Goal: Task Accomplishment & Management: Complete application form

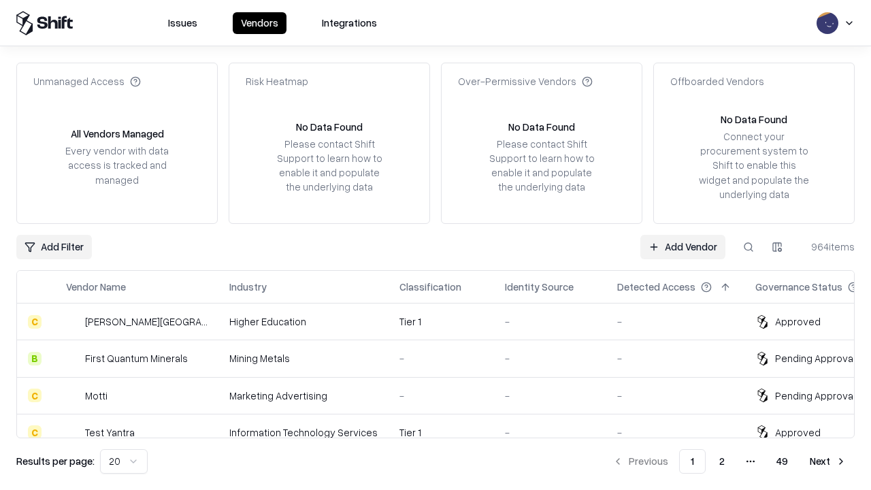
click at [683, 246] on link "Add Vendor" at bounding box center [682, 247] width 85 height 25
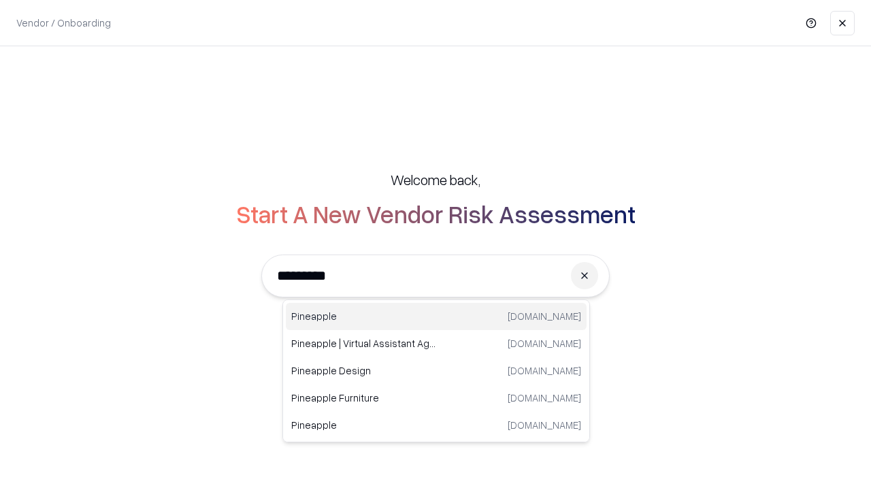
click at [436, 316] on div "Pineapple [DOMAIN_NAME]" at bounding box center [436, 316] width 301 height 27
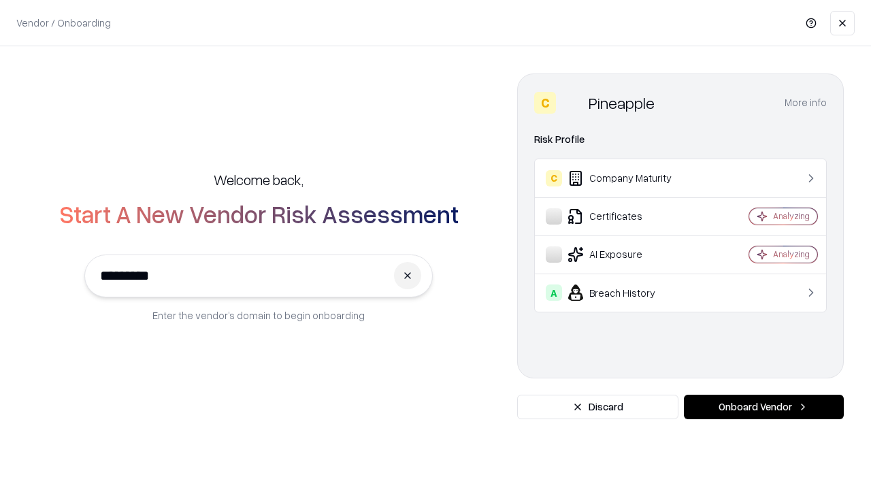
type input "*********"
click at [764, 407] on button "Onboard Vendor" at bounding box center [764, 407] width 160 height 25
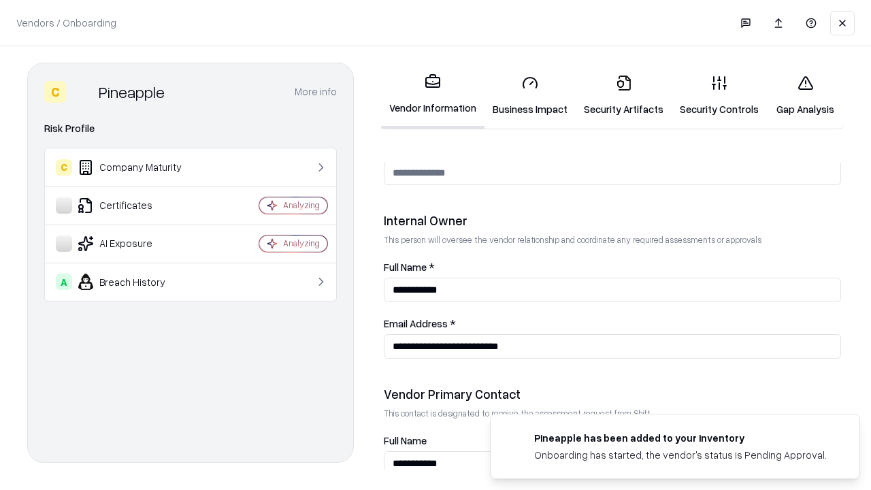
scroll to position [705, 0]
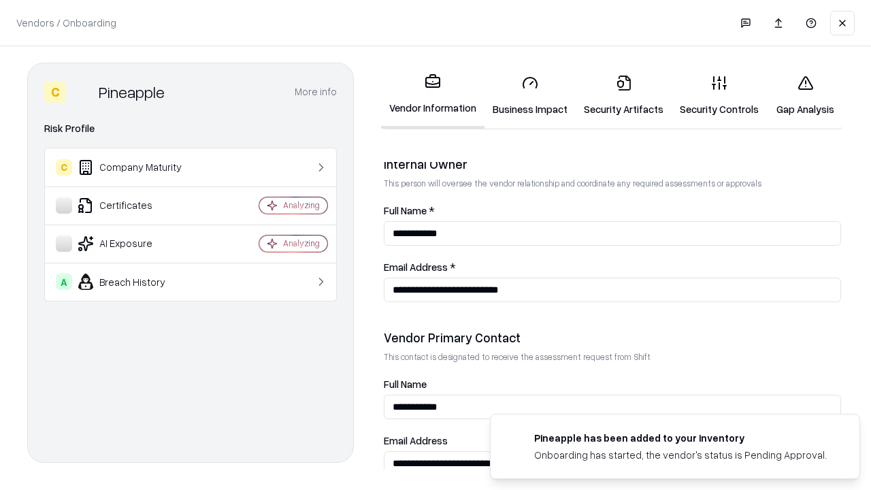
click at [530, 95] on link "Business Impact" at bounding box center [530, 95] width 91 height 63
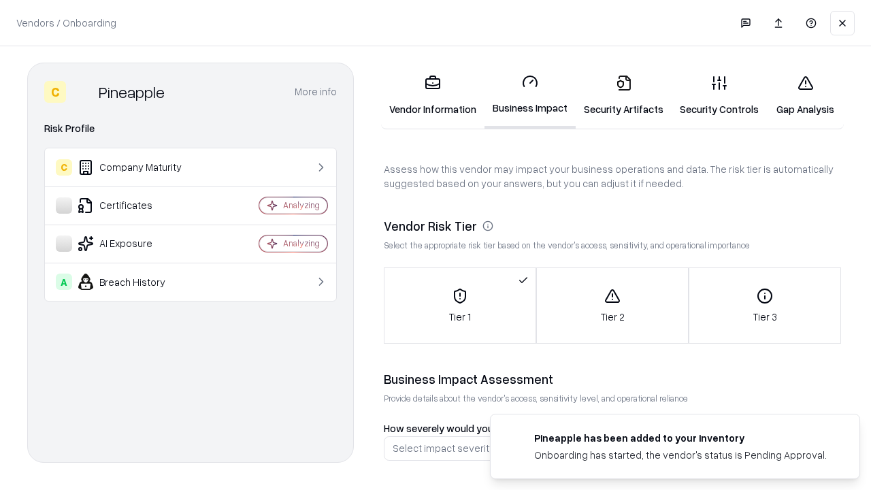
click at [805, 95] on link "Gap Analysis" at bounding box center [805, 95] width 77 height 63
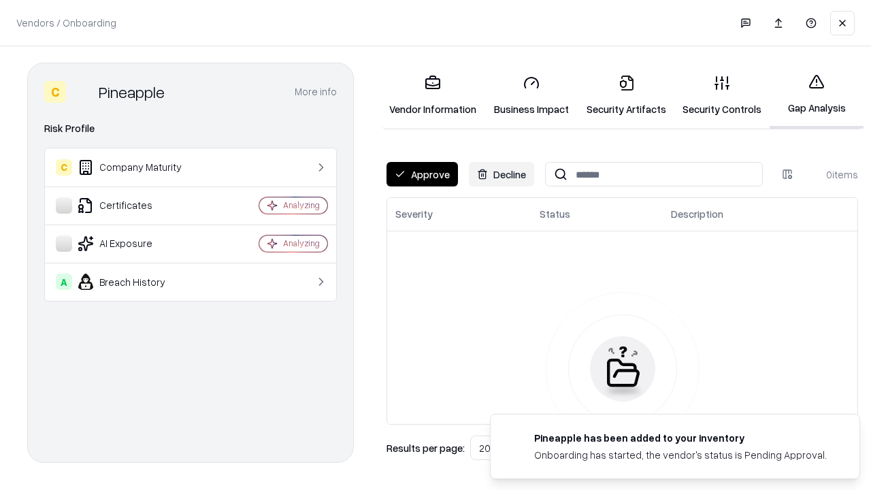
click at [422, 174] on button "Approve" at bounding box center [422, 174] width 71 height 25
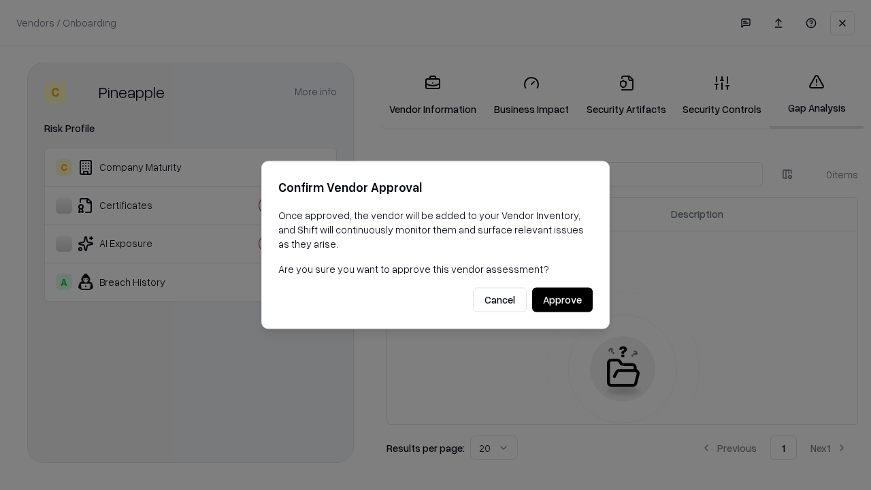
click at [562, 299] on button "Approve" at bounding box center [562, 300] width 61 height 25
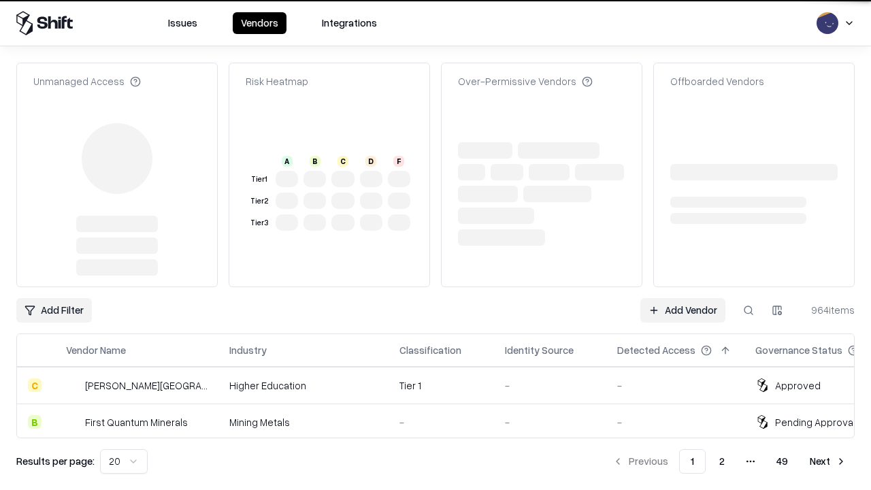
type input "*********"
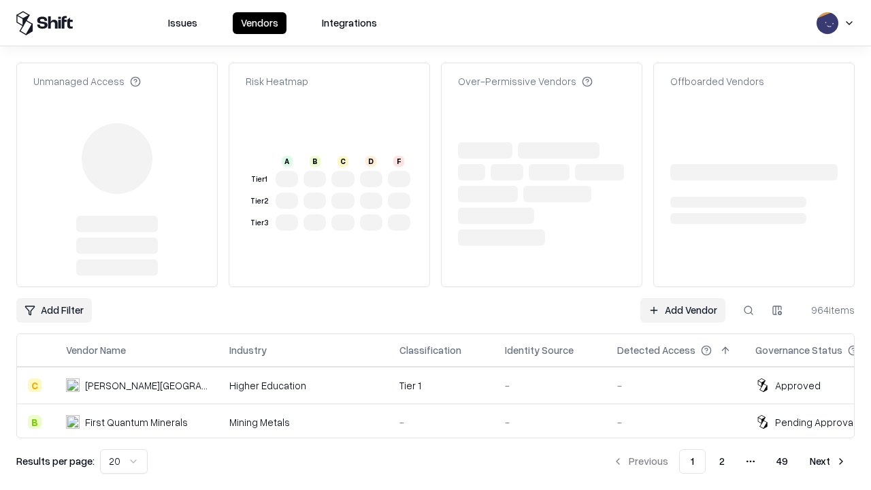
click at [683, 298] on link "Add Vendor" at bounding box center [682, 310] width 85 height 25
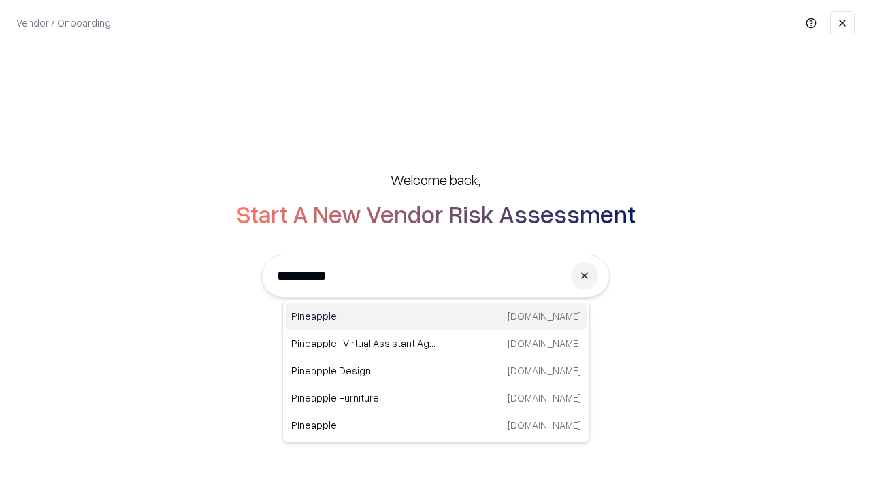
click at [436, 316] on div "Pineapple [DOMAIN_NAME]" at bounding box center [436, 316] width 301 height 27
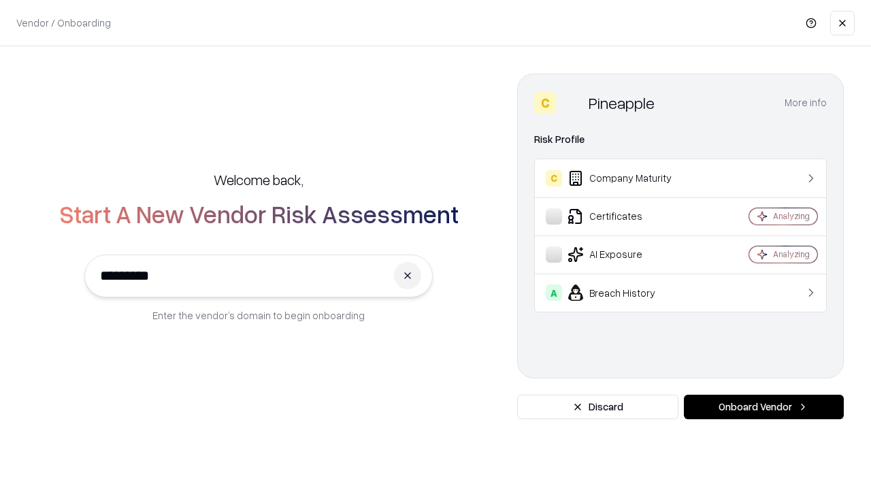
type input "*********"
click at [764, 407] on button "Onboard Vendor" at bounding box center [764, 407] width 160 height 25
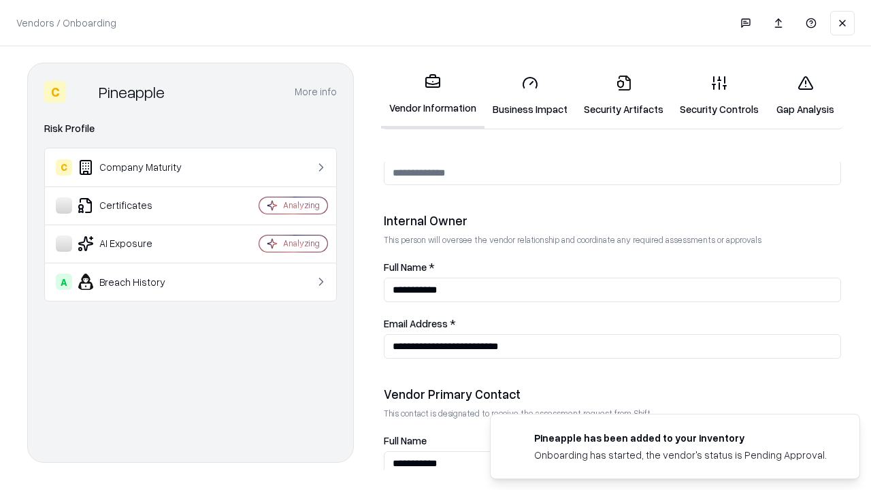
scroll to position [705, 0]
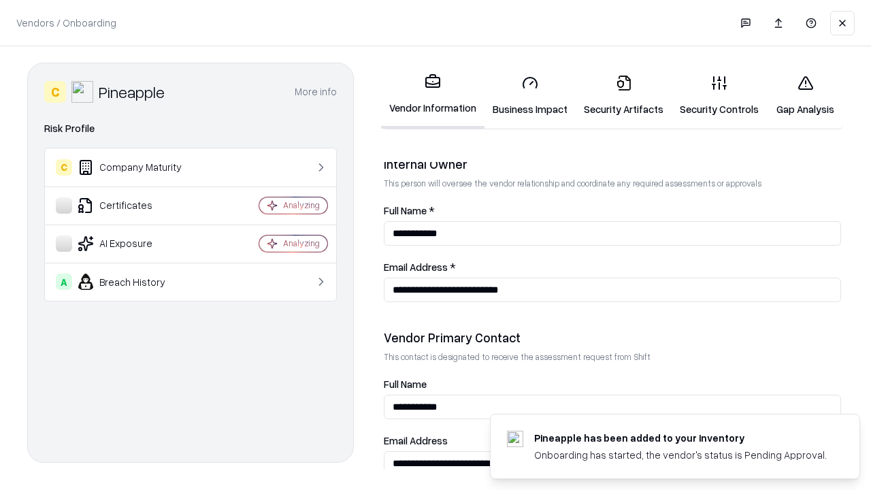
click at [805, 95] on link "Gap Analysis" at bounding box center [805, 95] width 77 height 63
